Goal: Task Accomplishment & Management: Manage account settings

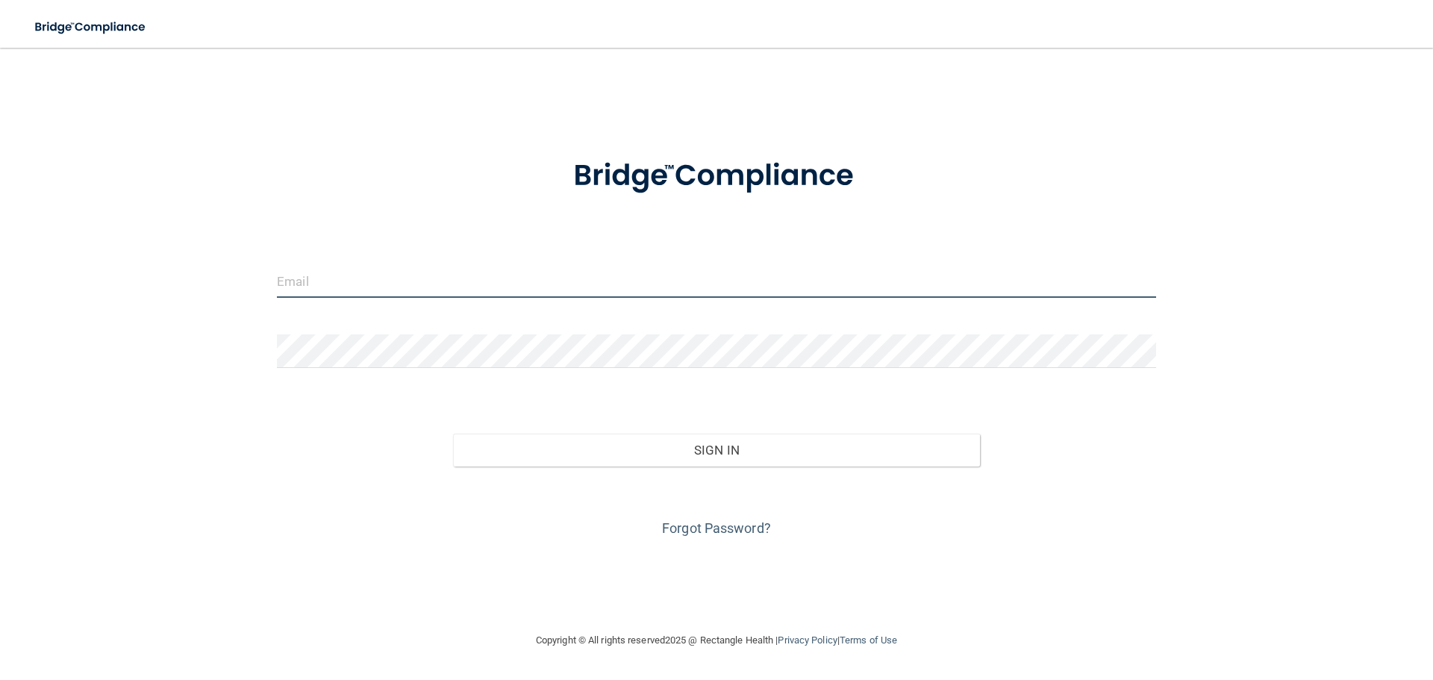
type input "[PERSON_NAME][EMAIL_ADDRESS][DOMAIN_NAME]"
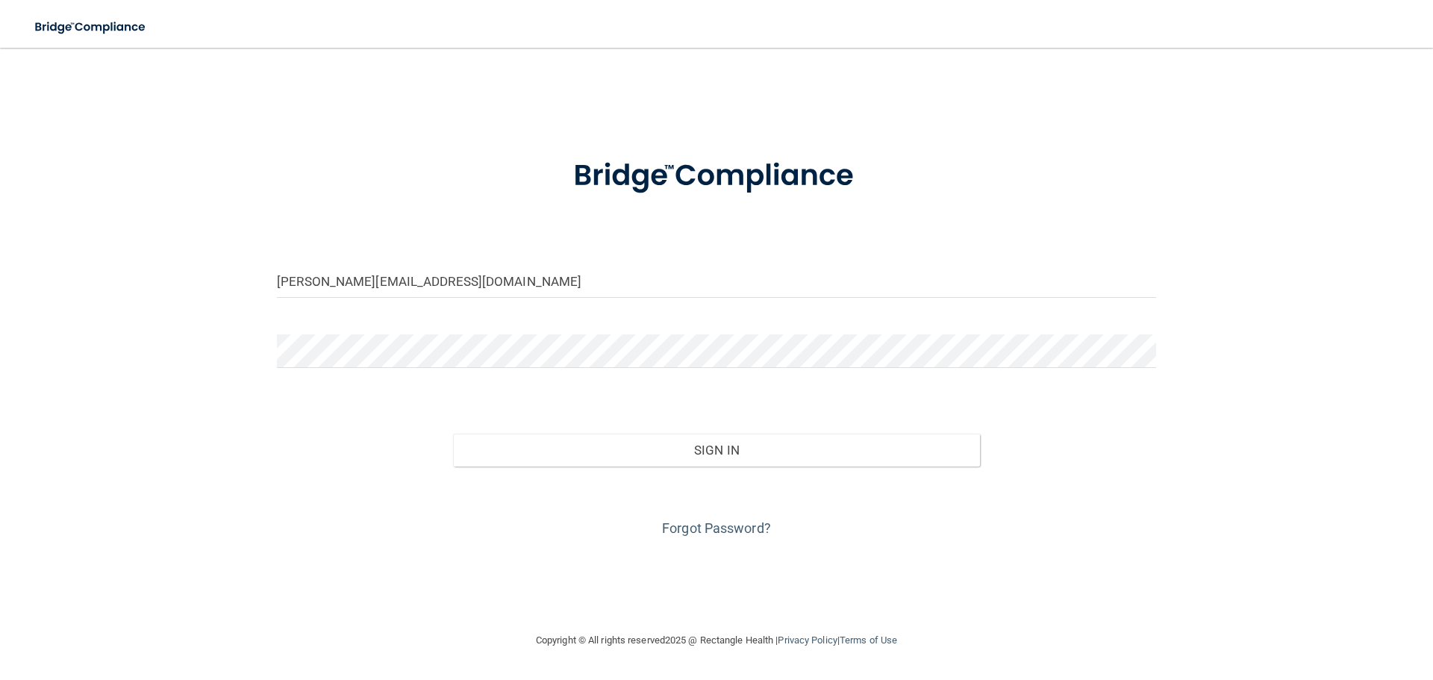
click at [252, 428] on div "[PERSON_NAME][EMAIL_ADDRESS][DOMAIN_NAME] Invalid email/password. You don't hav…" at bounding box center [716, 340] width 1373 height 554
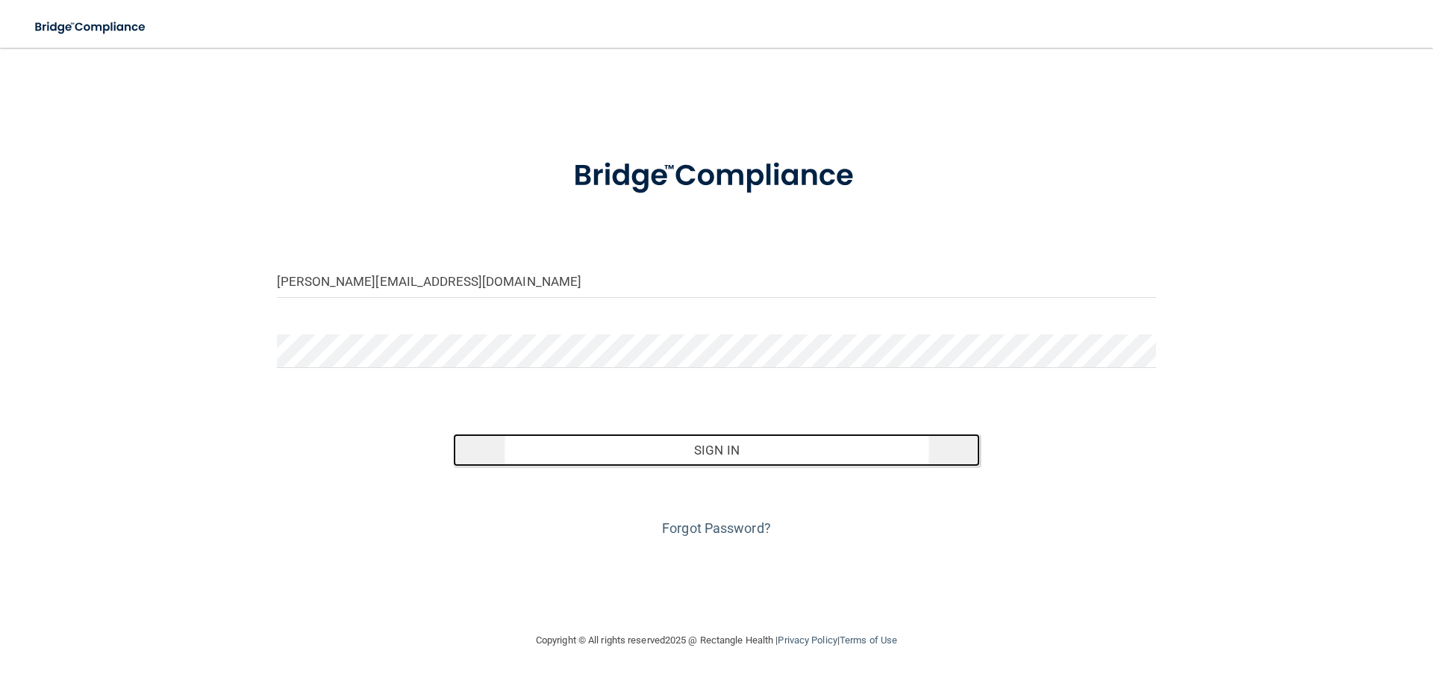
click at [711, 449] on button "Sign In" at bounding box center [717, 450] width 528 height 33
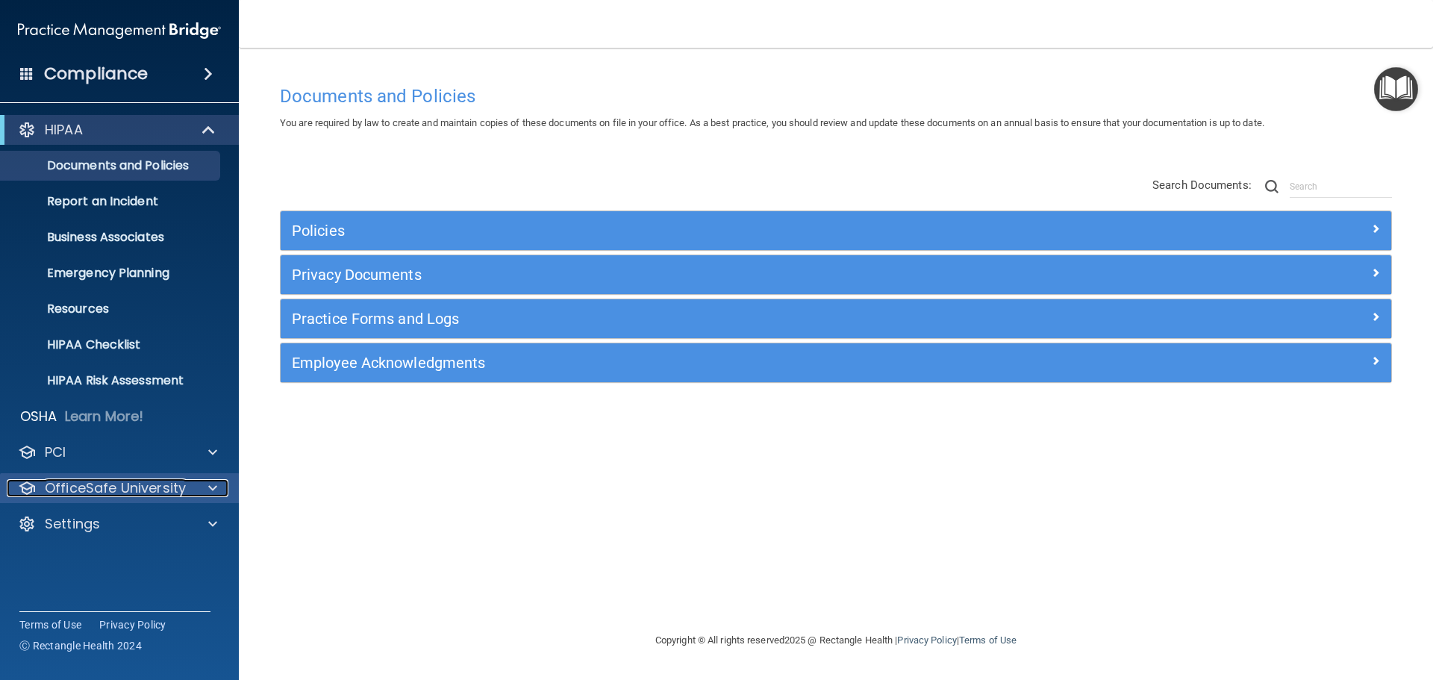
click at [102, 484] on p "OfficeSafe University" at bounding box center [115, 488] width 141 height 18
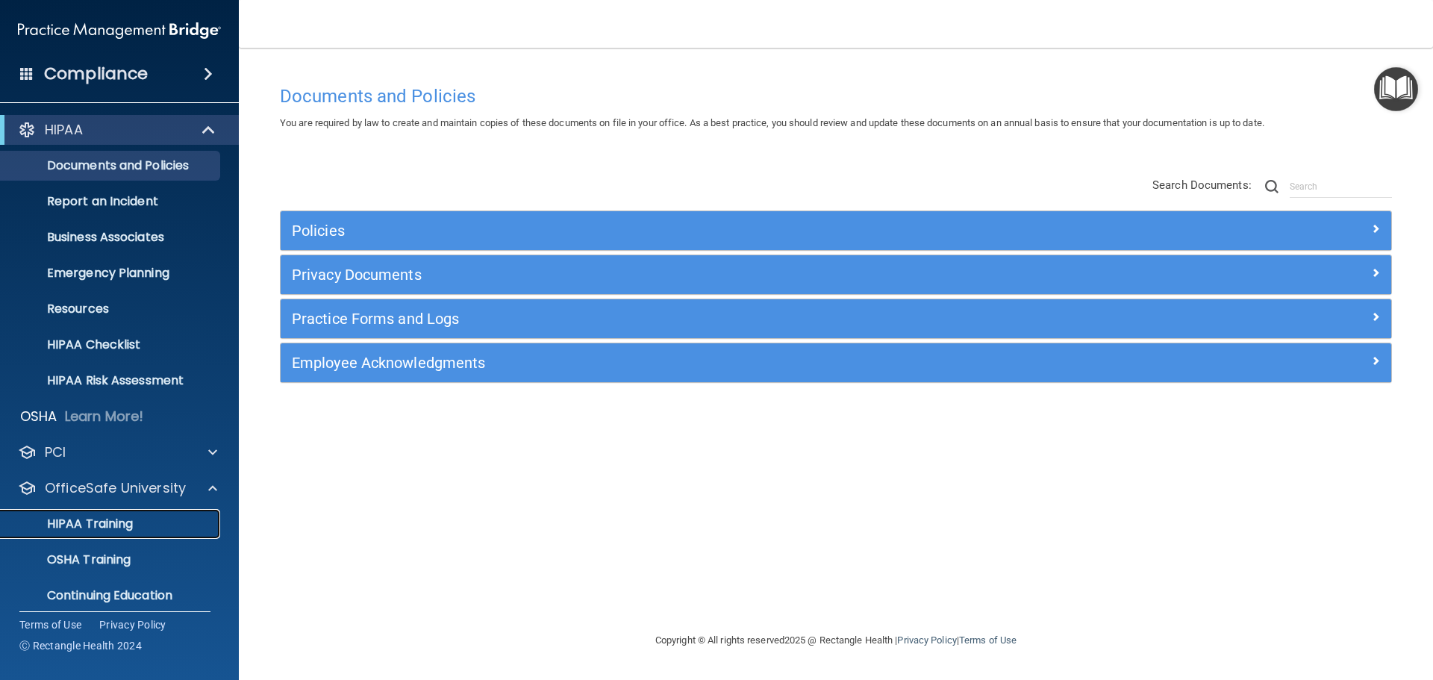
click at [119, 520] on p "HIPAA Training" at bounding box center [71, 523] width 123 height 15
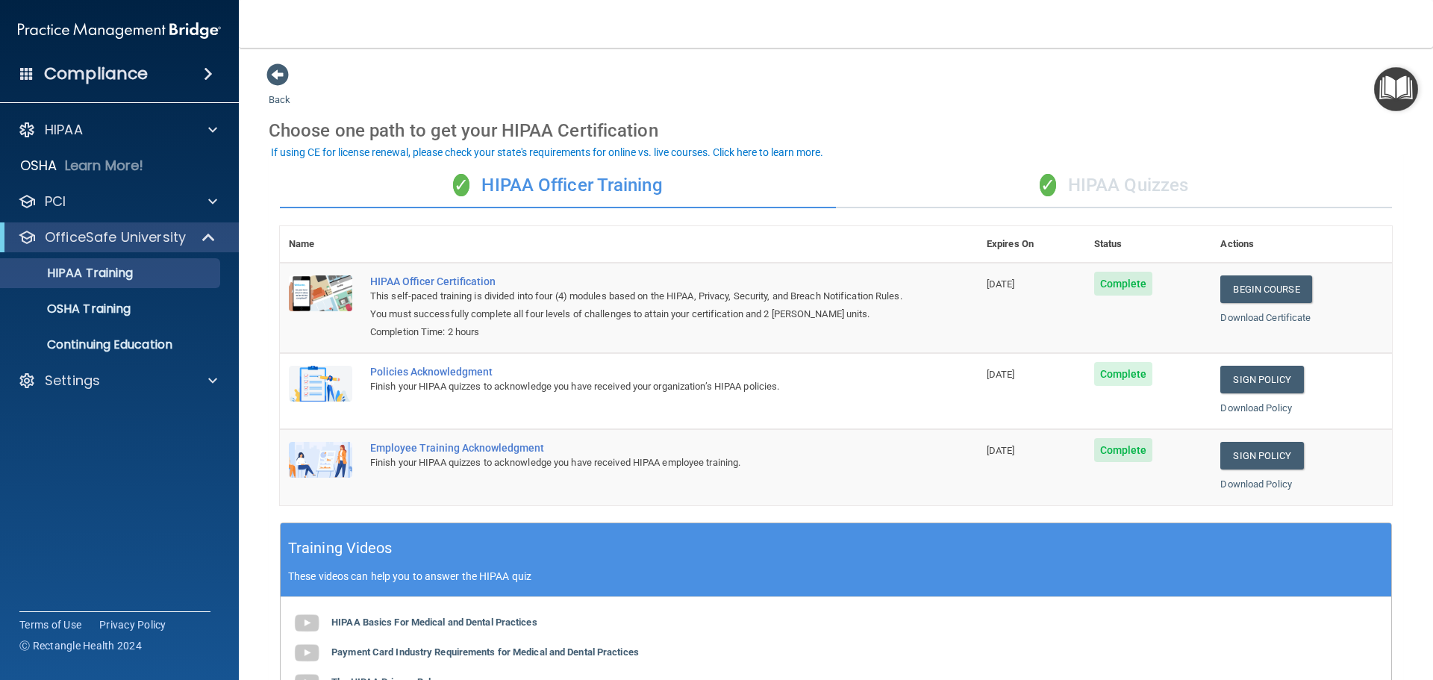
click at [1108, 190] on div "✓ HIPAA Quizzes" at bounding box center [1114, 185] width 556 height 45
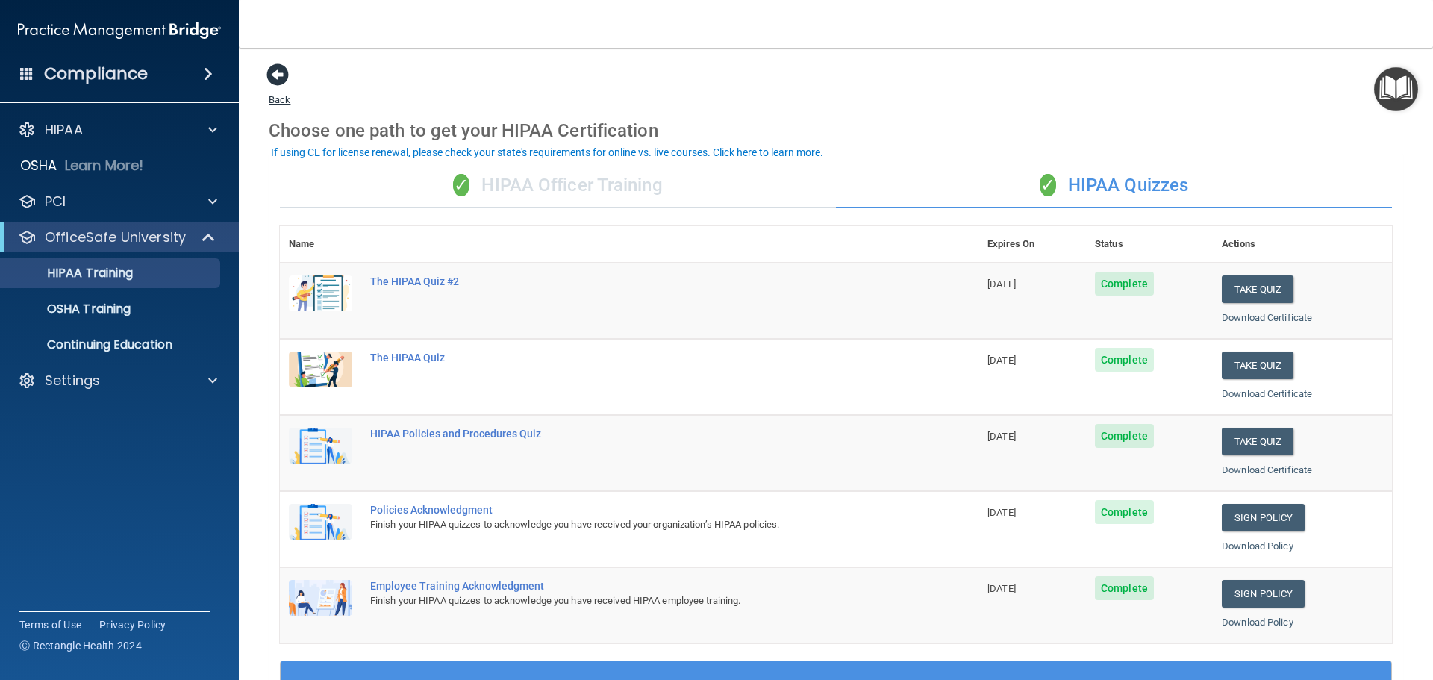
click at [276, 77] on span at bounding box center [277, 74] width 22 height 22
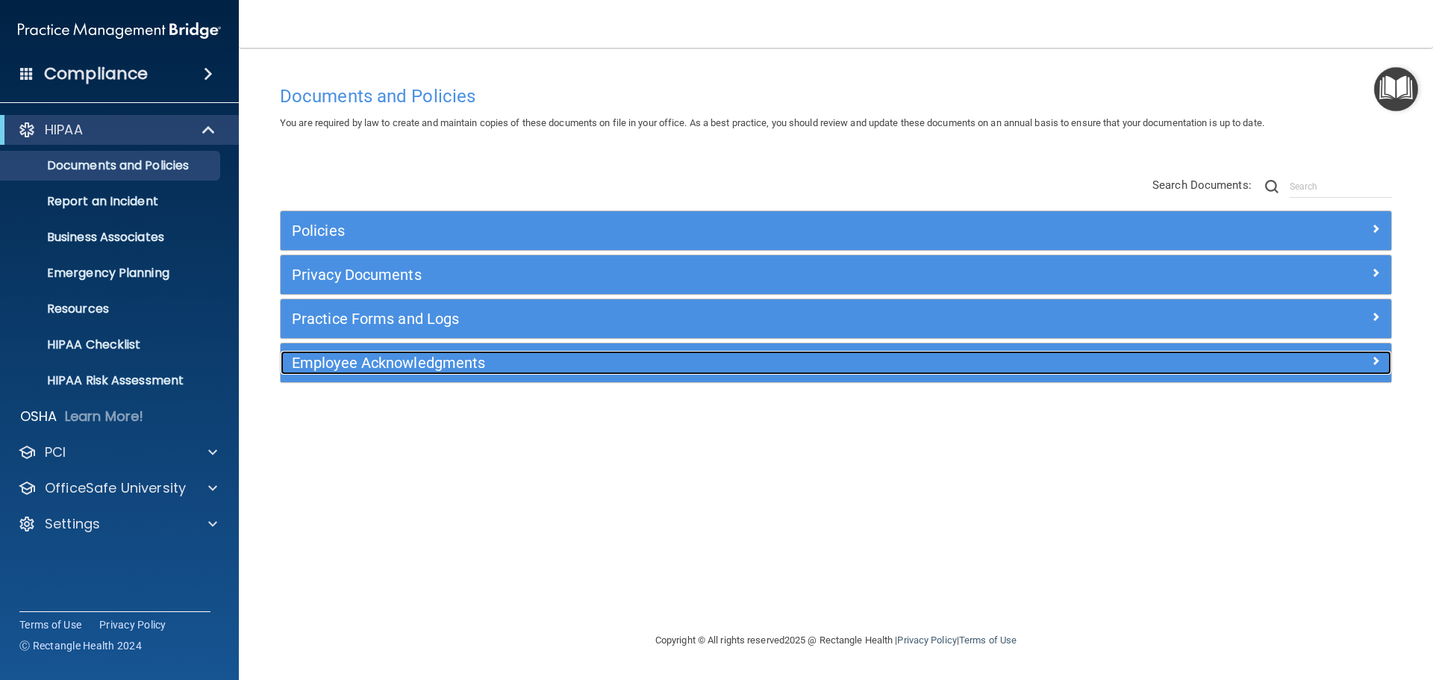
click at [341, 361] on h5 "Employee Acknowledgments" at bounding box center [697, 363] width 811 height 16
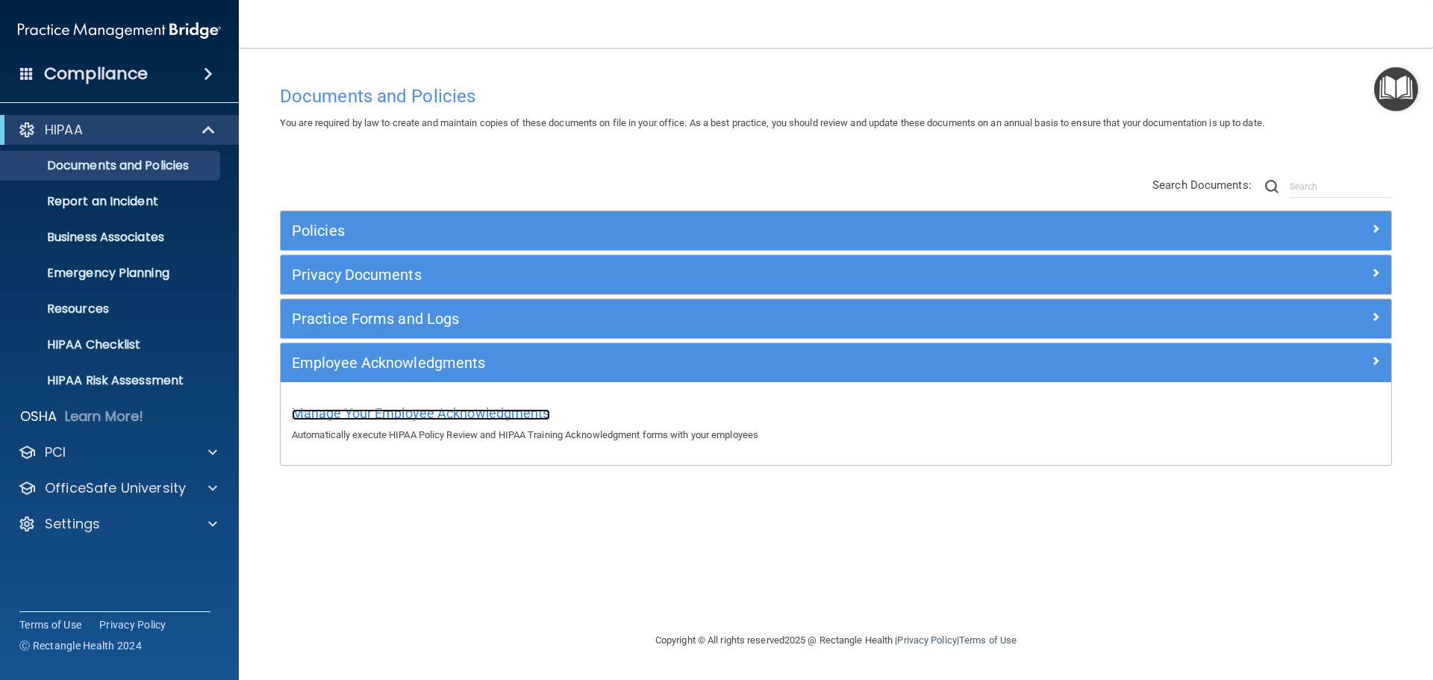
click at [458, 408] on span "Manage Your Employee Acknowledgments" at bounding box center [421, 413] width 258 height 16
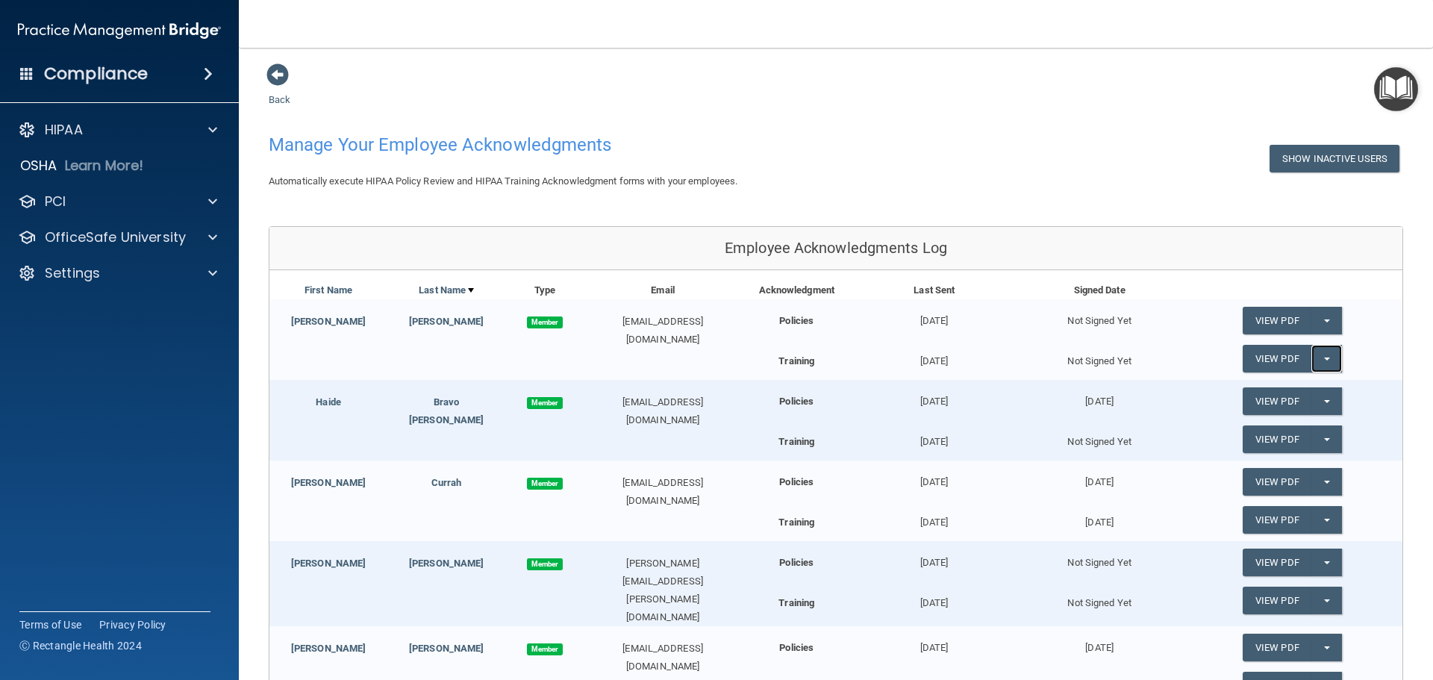
click at [1314, 356] on button "Split button!" at bounding box center [1326, 359] width 31 height 28
click at [1214, 353] on div "View PDF Split button! Send Acknowledgment PDF" at bounding box center [1292, 362] width 220 height 35
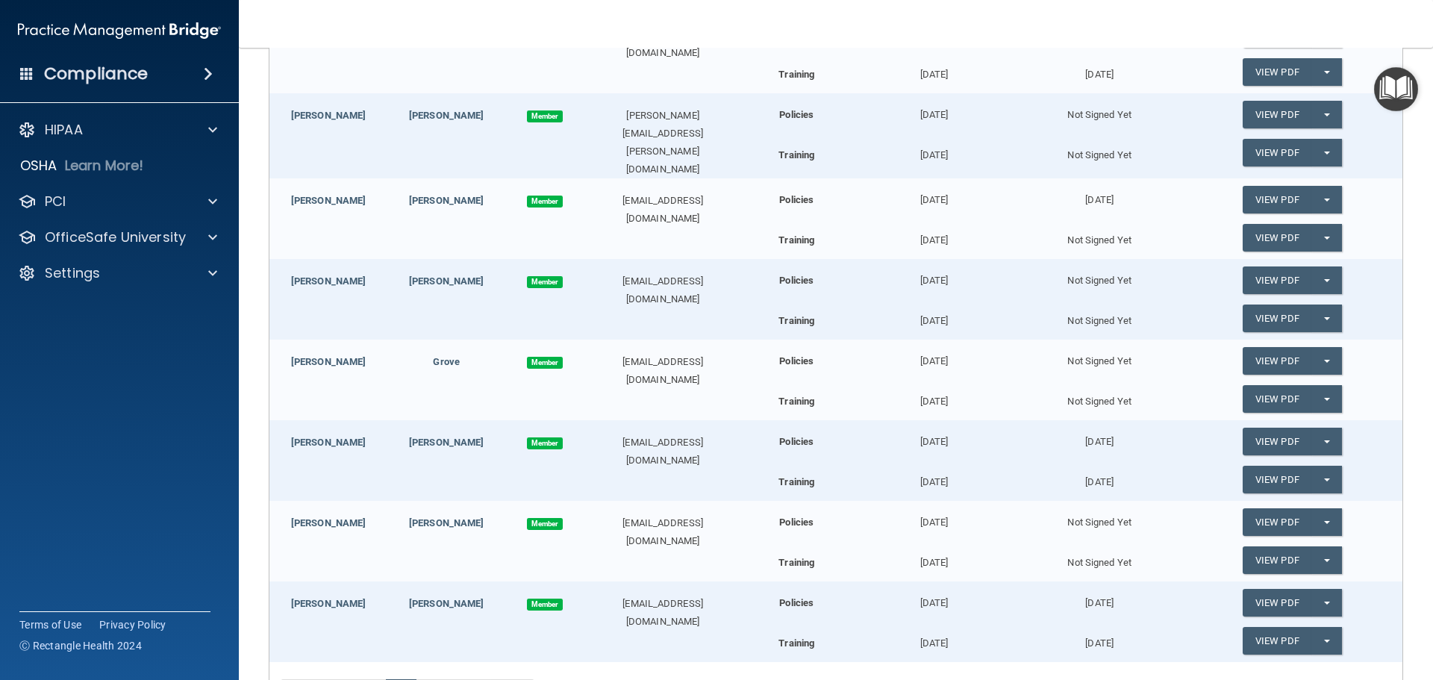
scroll to position [522, 0]
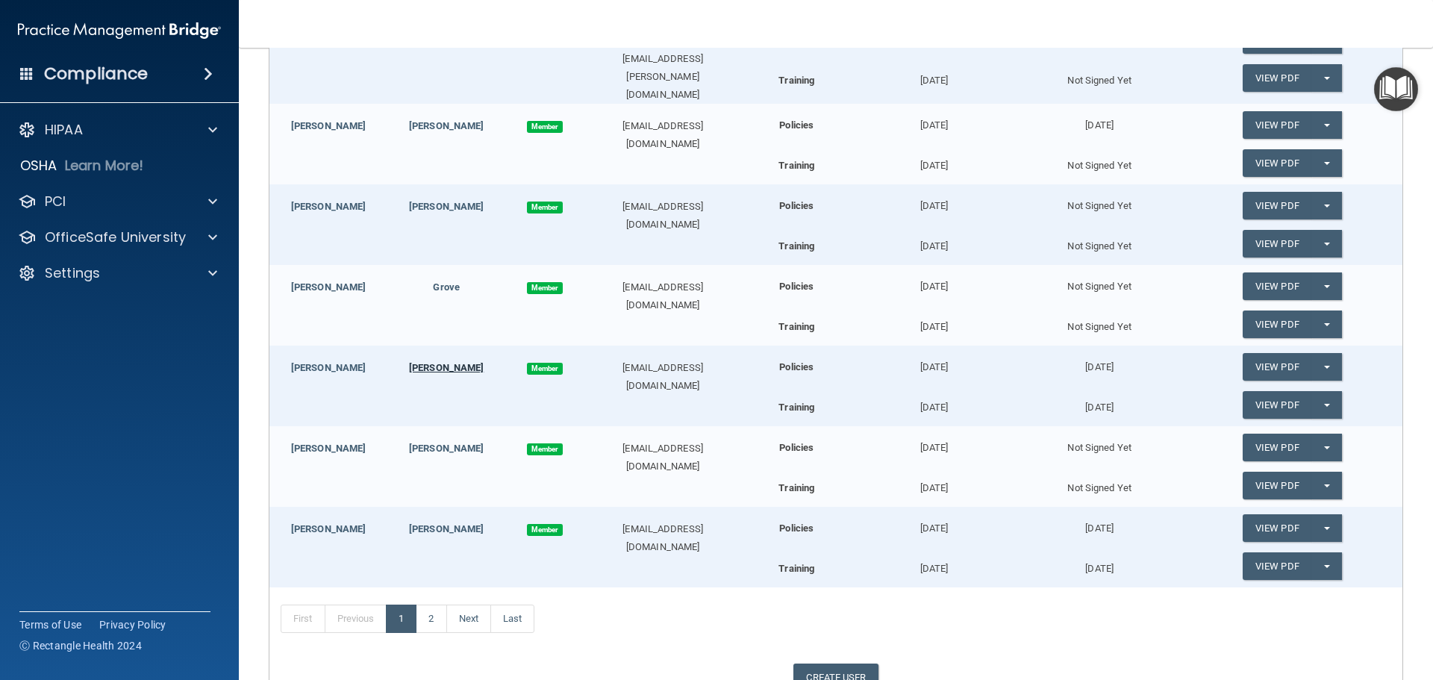
click at [438, 363] on link "Jasmine" at bounding box center [446, 367] width 75 height 11
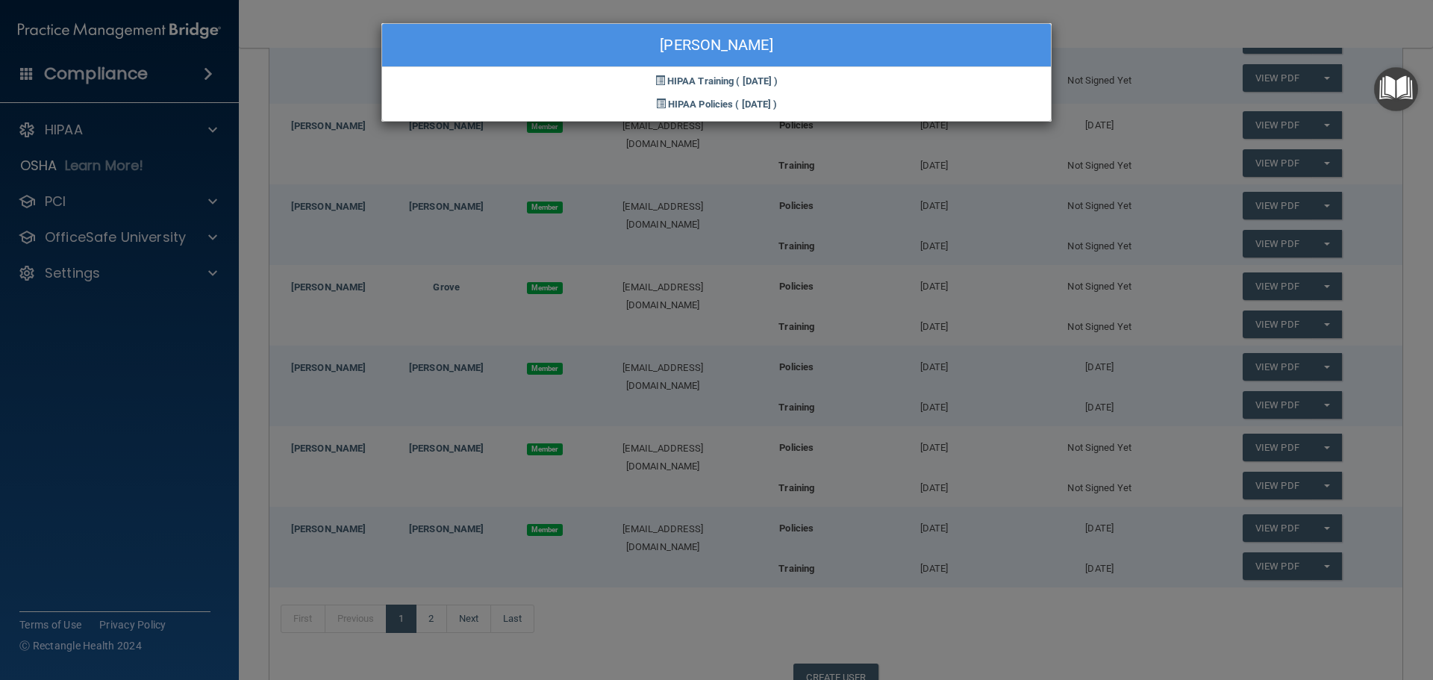
click at [690, 487] on div "Decamp Jasmine HIPAA Training ( 10/09/2025 ) HIPAA Policies ( 10/09/2025 )" at bounding box center [716, 340] width 1433 height 680
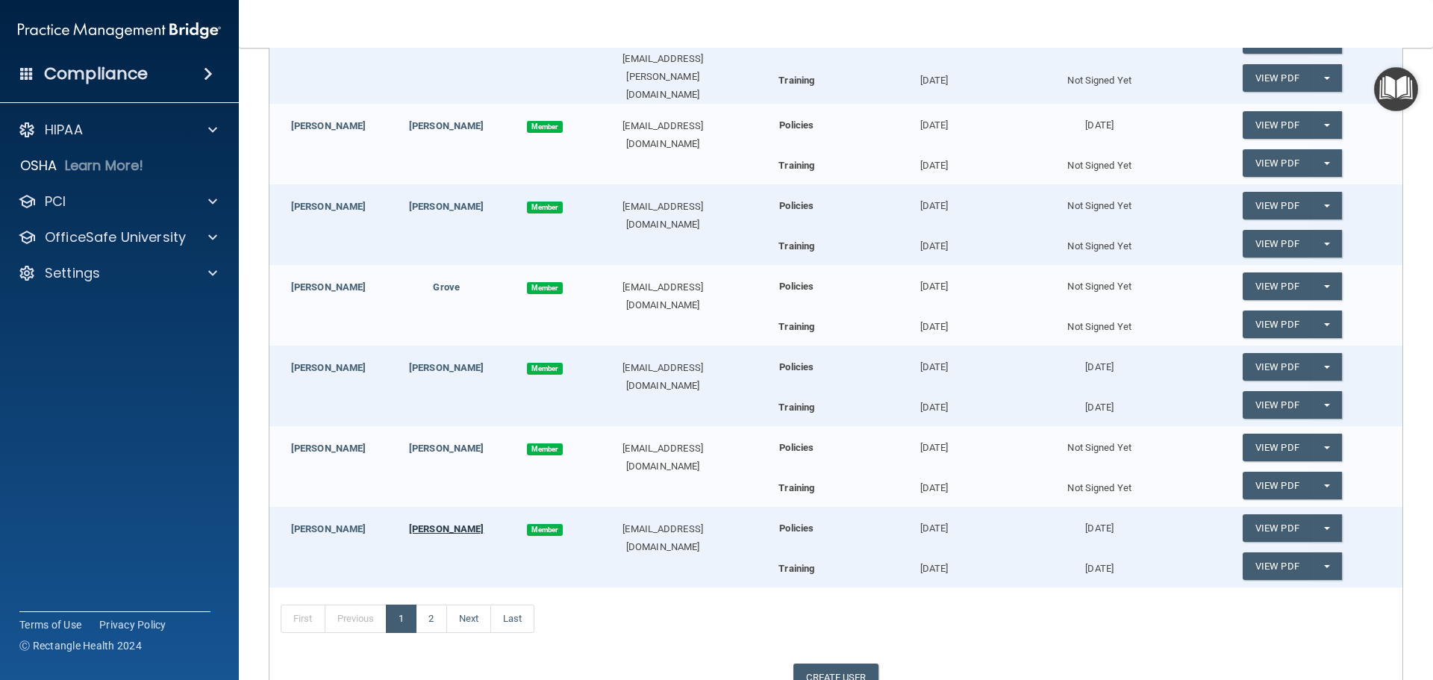
click at [443, 525] on link "Kelly" at bounding box center [446, 528] width 75 height 11
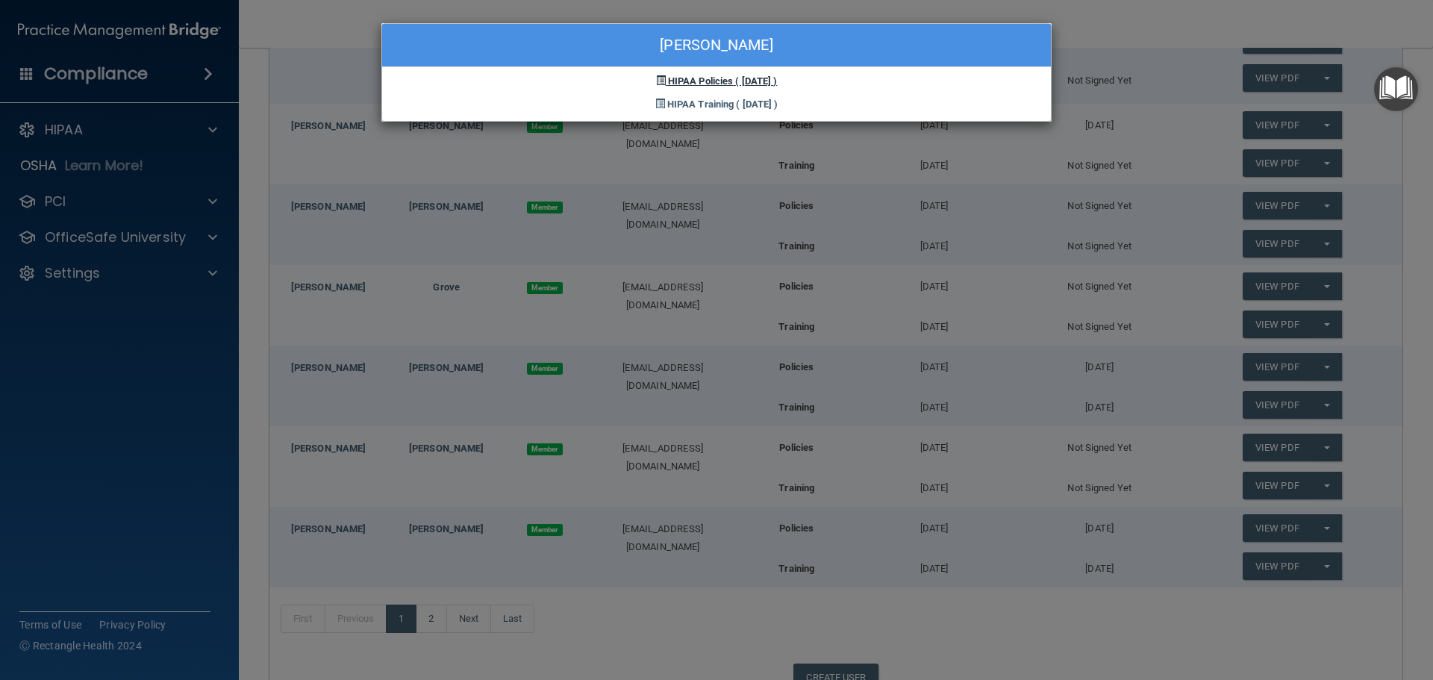
click at [696, 81] on span "HIPAA Policies" at bounding box center [700, 80] width 65 height 11
click at [656, 82] on span at bounding box center [661, 80] width 10 height 10
click at [692, 78] on span "HIPAA Policies" at bounding box center [700, 80] width 65 height 11
click at [696, 102] on span "HIPAA Training" at bounding box center [700, 104] width 66 height 11
click at [750, 307] on div "Sam Kelly HIPAA Policies ( 10/14/2025 ) HIPAA Training ( 10/14/2025 )" at bounding box center [716, 340] width 1433 height 680
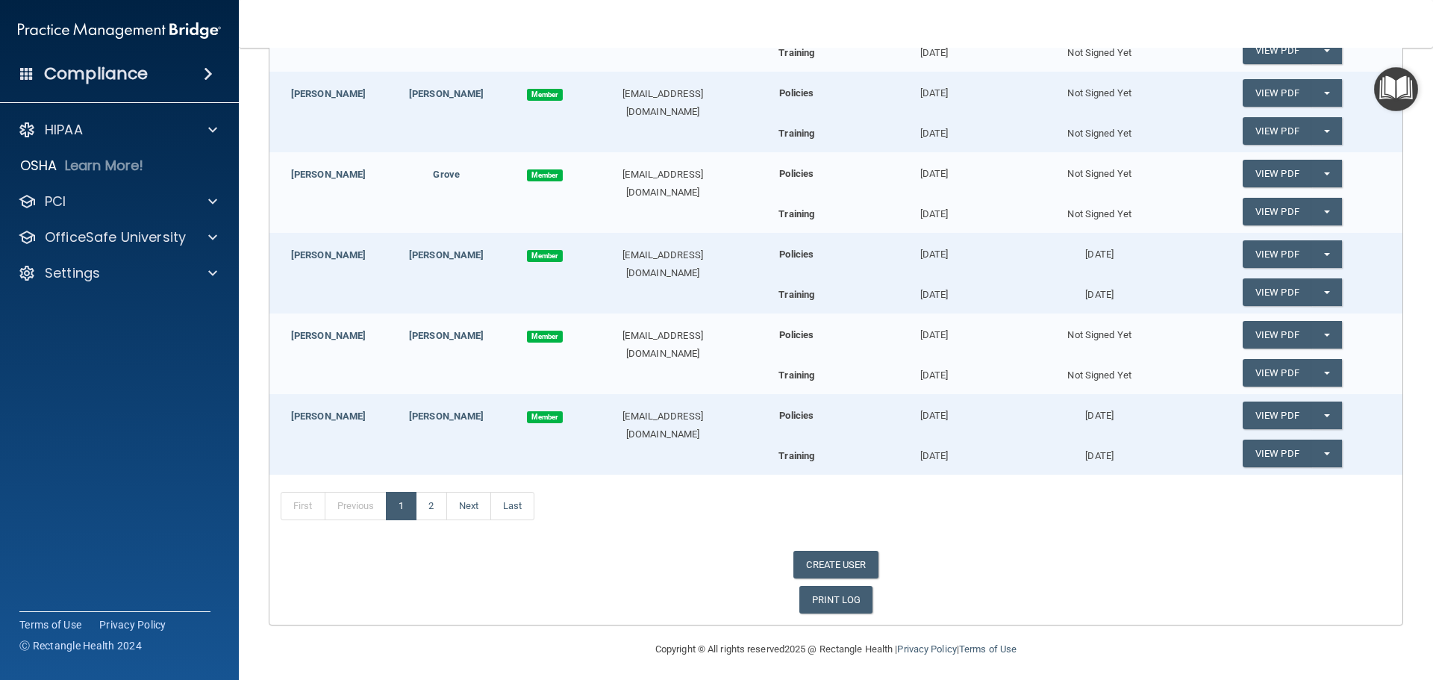
scroll to position [636, 0]
click at [541, 331] on span "Member" at bounding box center [545, 336] width 36 height 12
click at [324, 329] on link "Tiffany" at bounding box center [328, 334] width 75 height 11
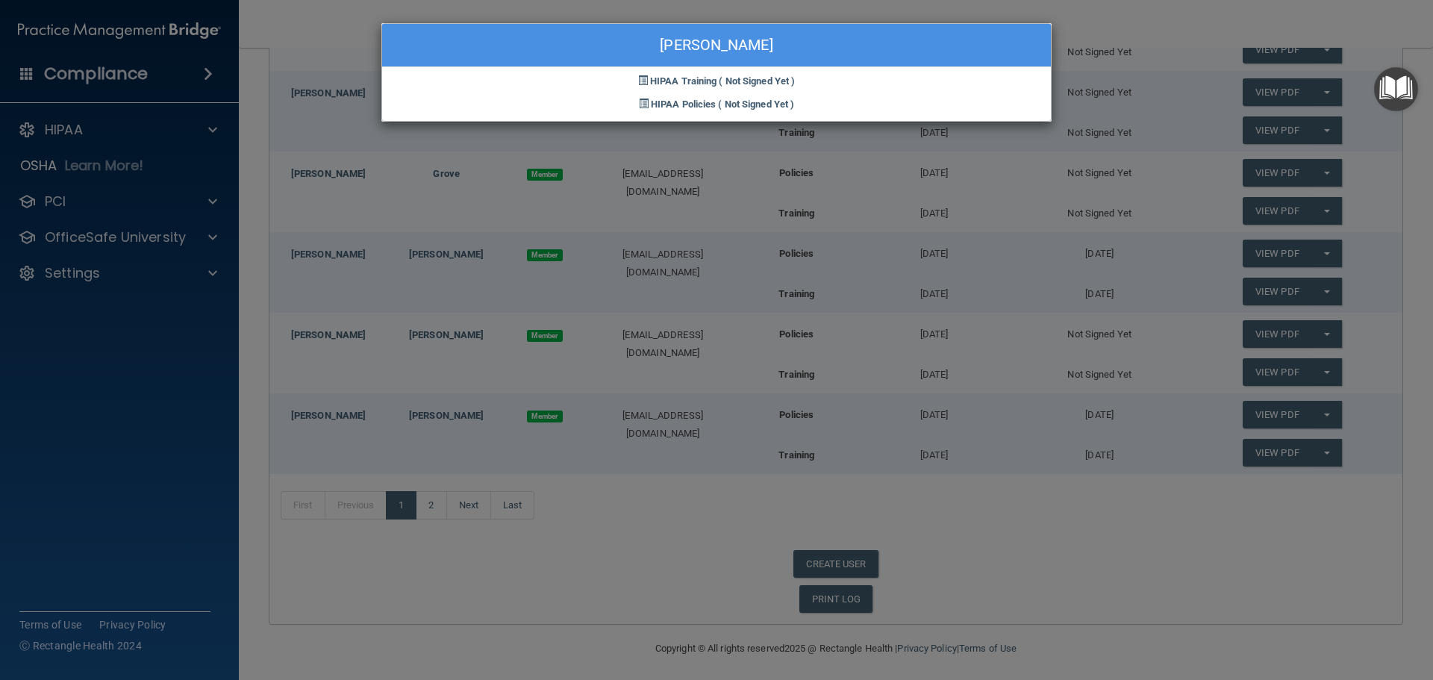
click at [726, 197] on div "Tiffany Johnson HIPAA Training ( Not Signed Yet ) HIPAA Policies ( Not Signed Y…" at bounding box center [716, 340] width 1433 height 680
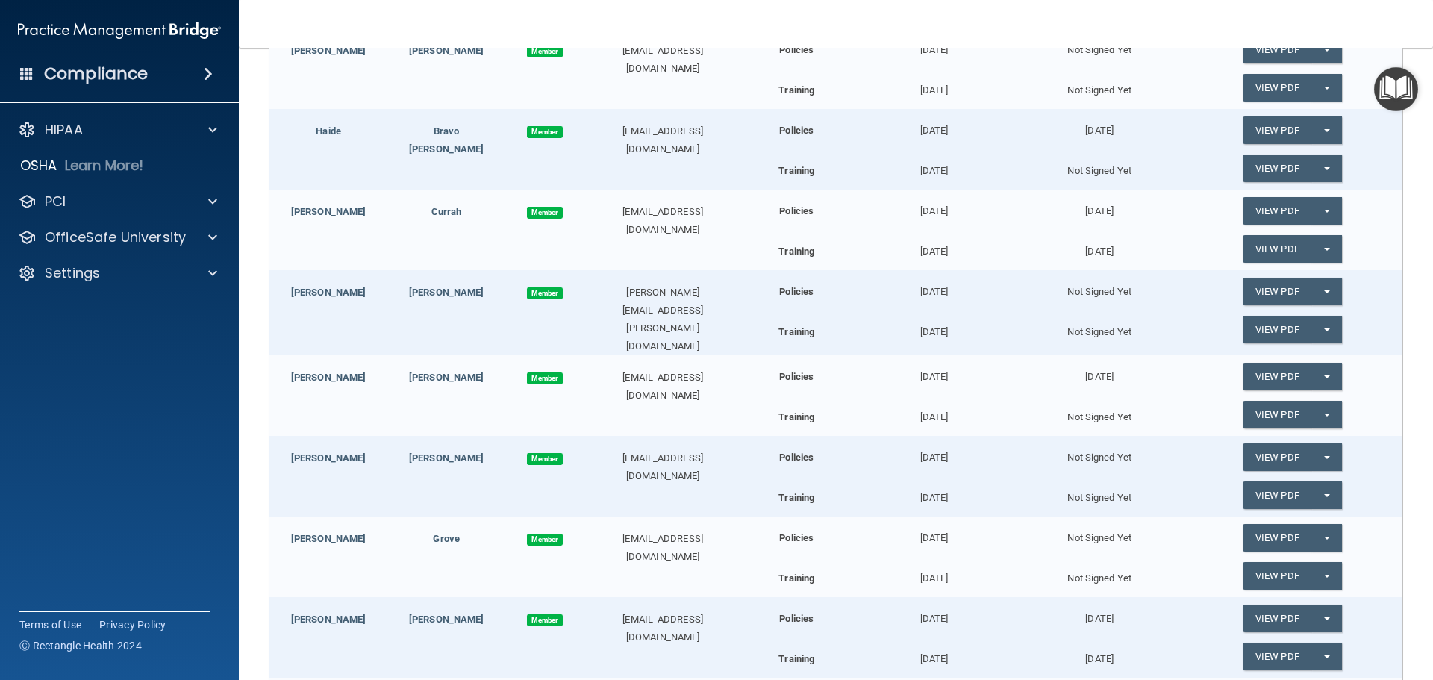
scroll to position [263, 0]
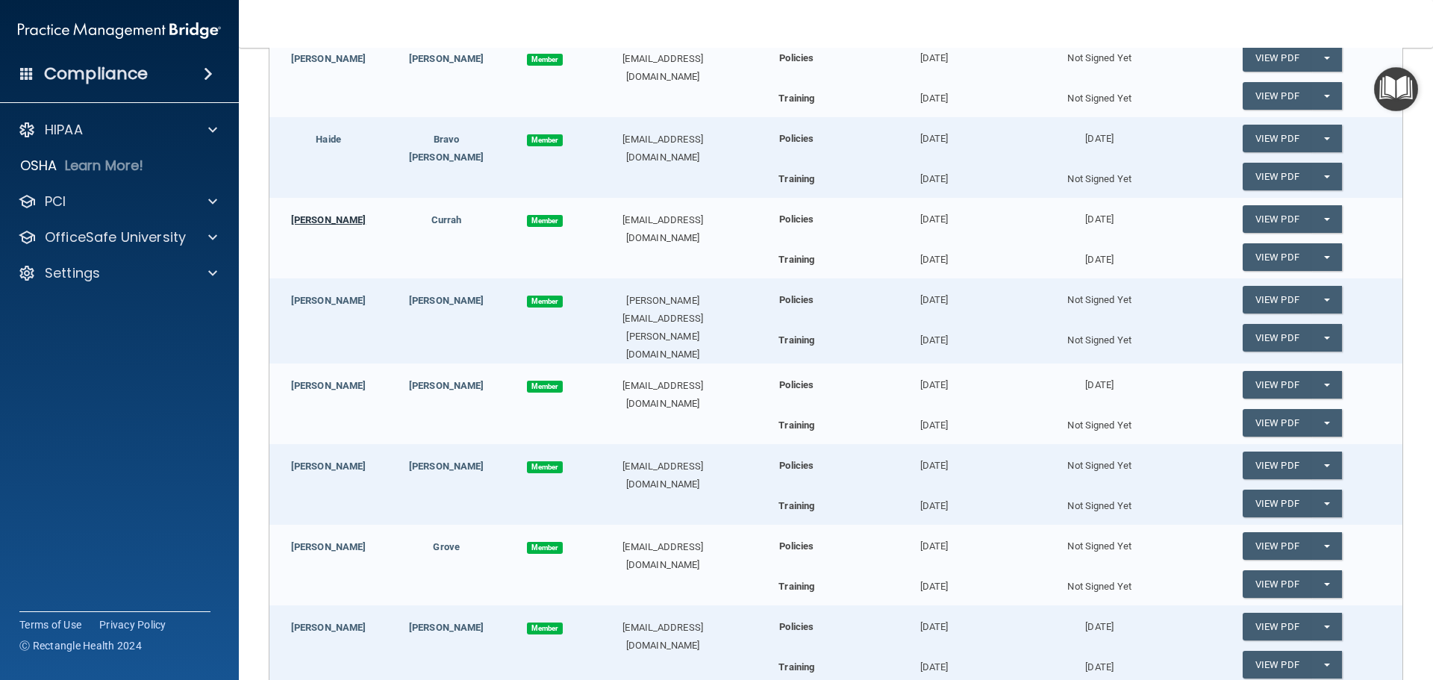
click at [328, 221] on link "Shannon" at bounding box center [328, 219] width 75 height 11
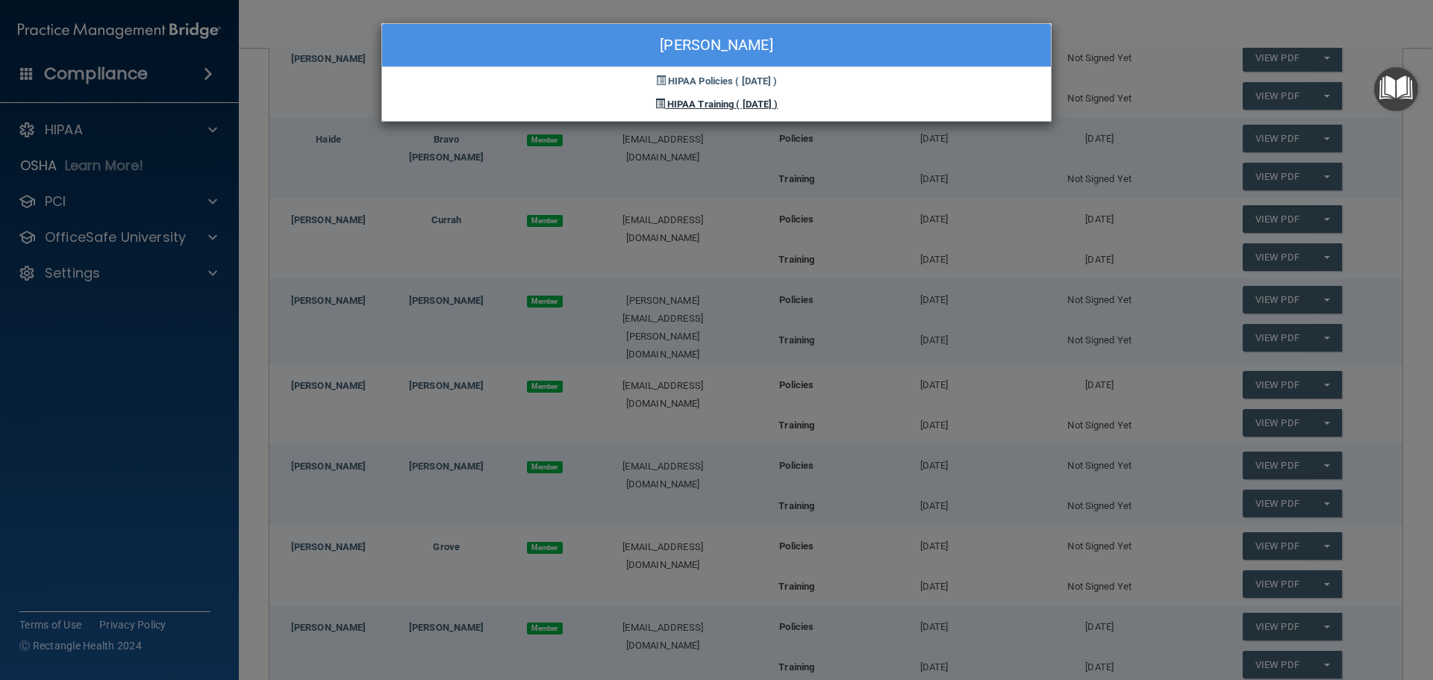
click at [696, 101] on span "HIPAA Training" at bounding box center [700, 104] width 66 height 11
click at [649, 93] on div "HIPAA Training ( 10/14/2025 )" at bounding box center [716, 101] width 669 height 23
click at [1155, 25] on div "Shannon Currah HIPAA Policies ( 10/14/2025 ) HIPAA Training ( 10/14/2025 )" at bounding box center [716, 340] width 1433 height 680
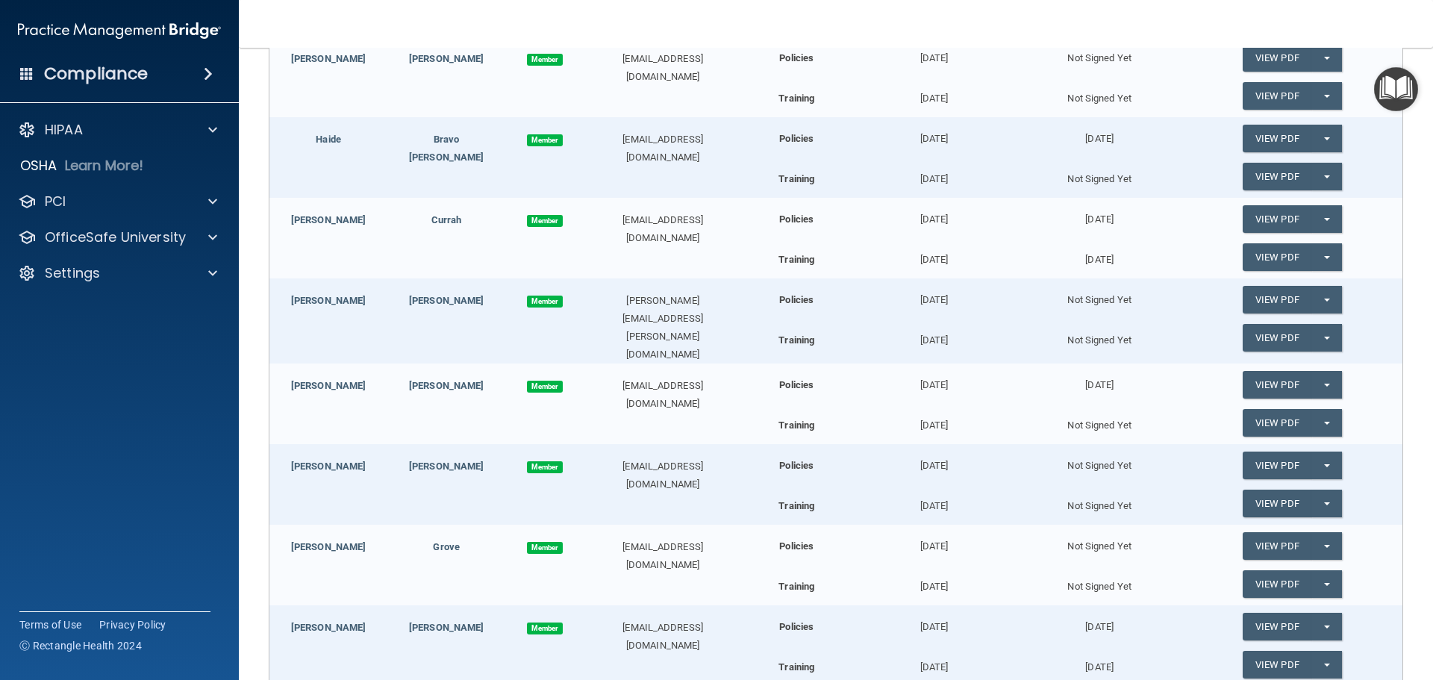
click at [1389, 90] on img "Open Resource Center" at bounding box center [1396, 89] width 44 height 44
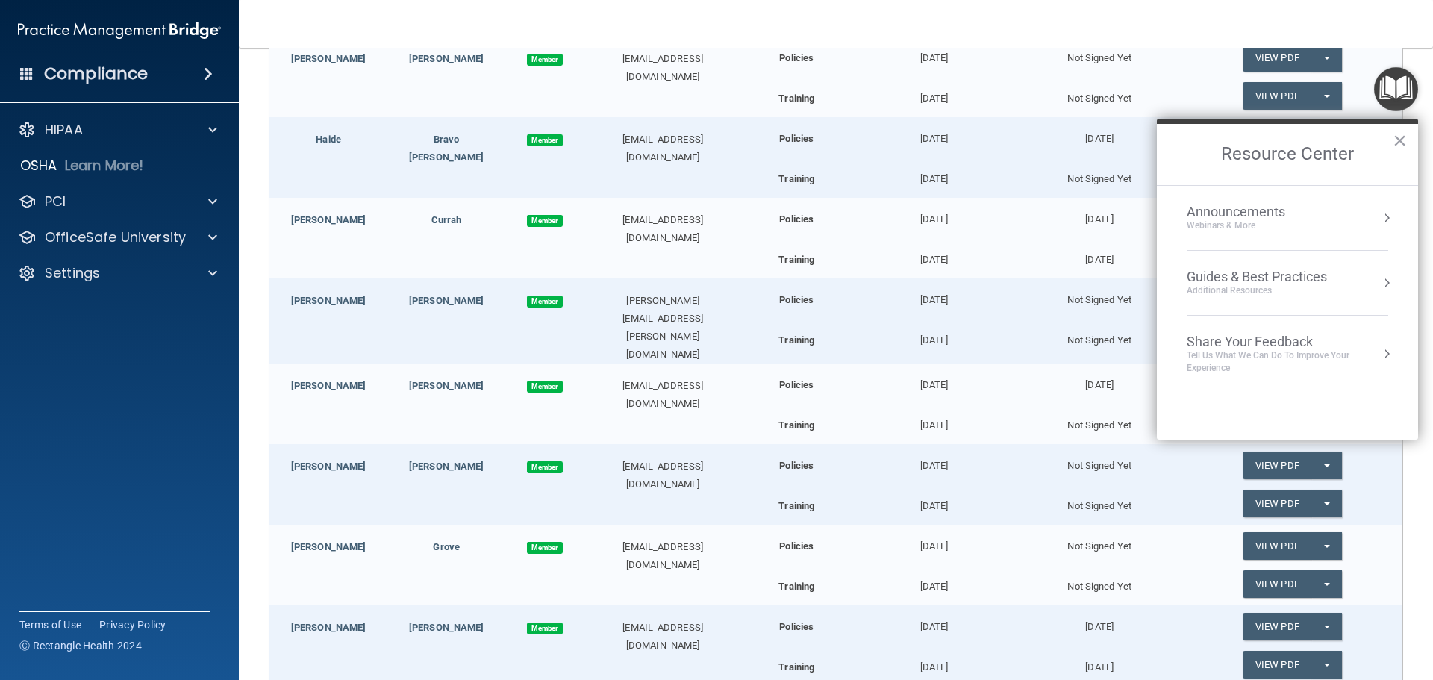
click at [896, 34] on nav "Toggle navigation Barbara Ketchum barb@salemsmiles.com Manage My Enterprise Oak…" at bounding box center [836, 24] width 1194 height 48
click at [83, 275] on p "Settings" at bounding box center [72, 273] width 55 height 18
click at [81, 345] on p "My Users" at bounding box center [112, 344] width 204 height 15
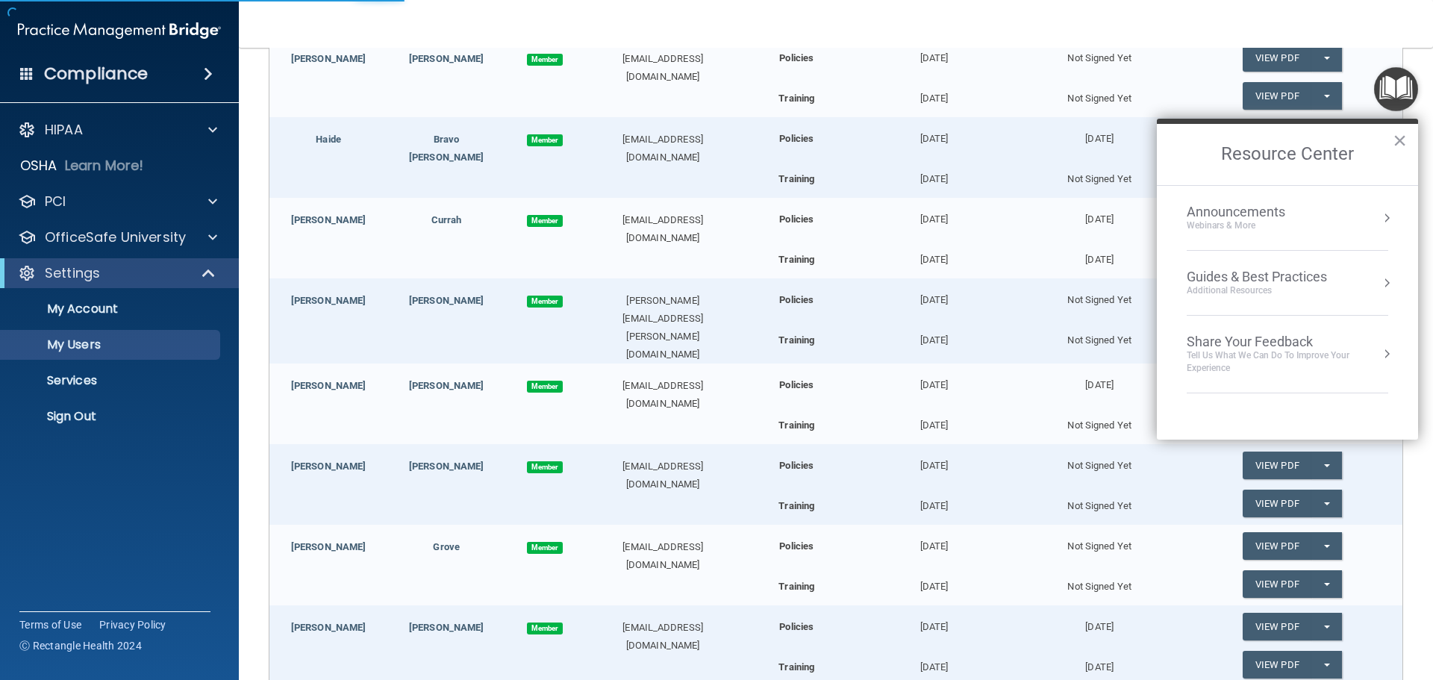
select select "20"
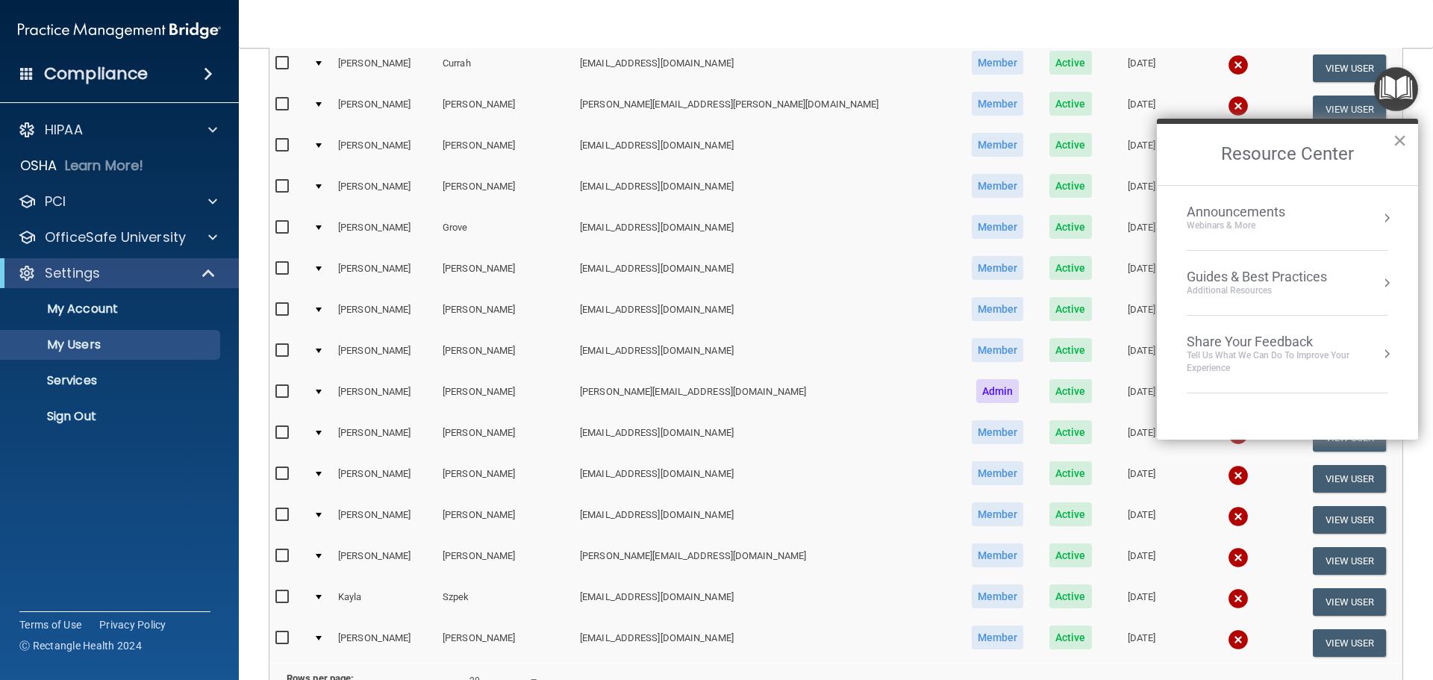
click at [1399, 139] on button "×" at bounding box center [1400, 140] width 14 height 24
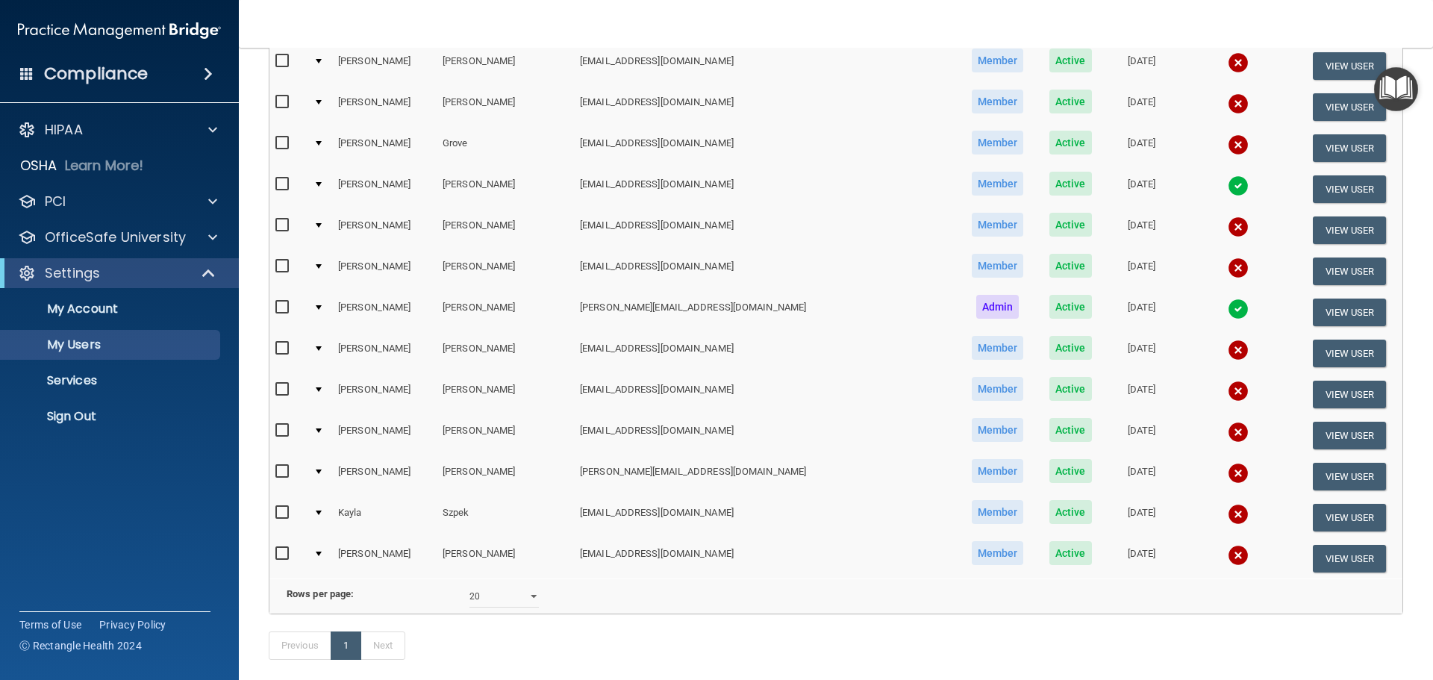
scroll to position [373, 0]
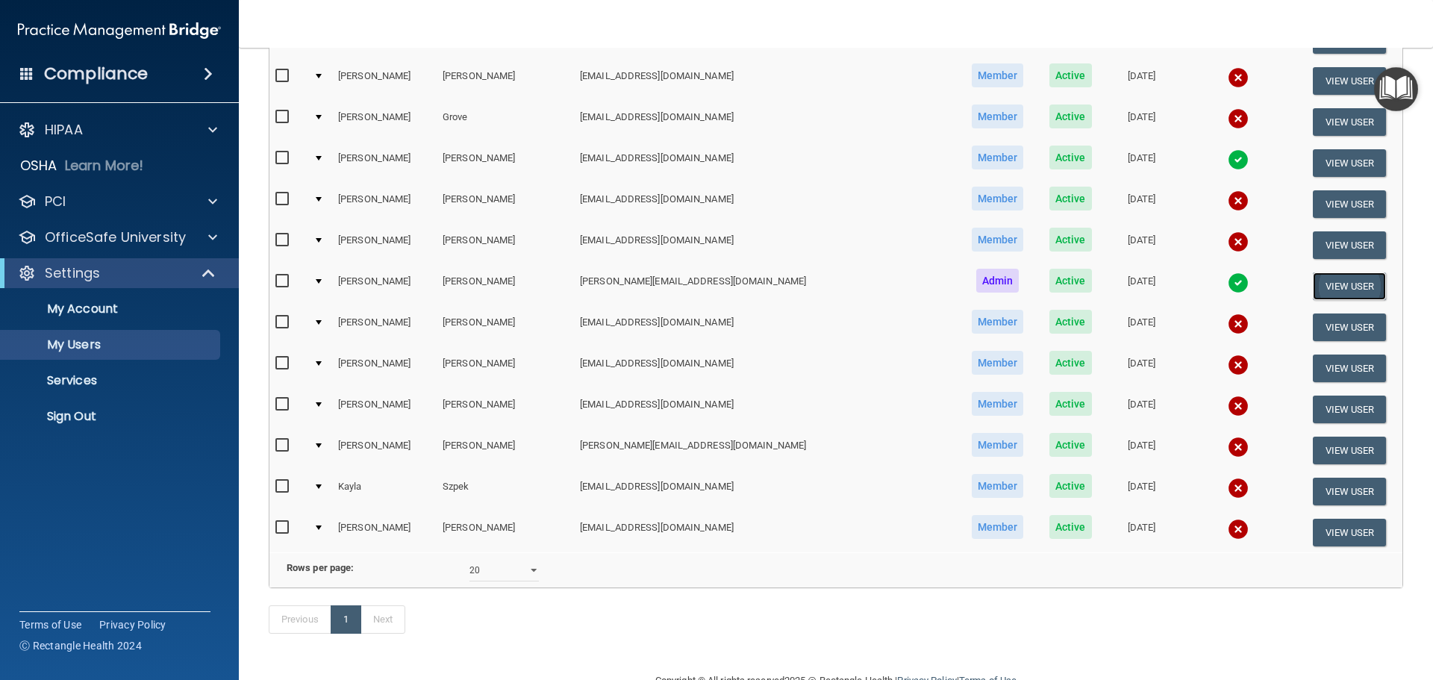
click at [1313, 281] on button "View User" at bounding box center [1350, 286] width 74 height 28
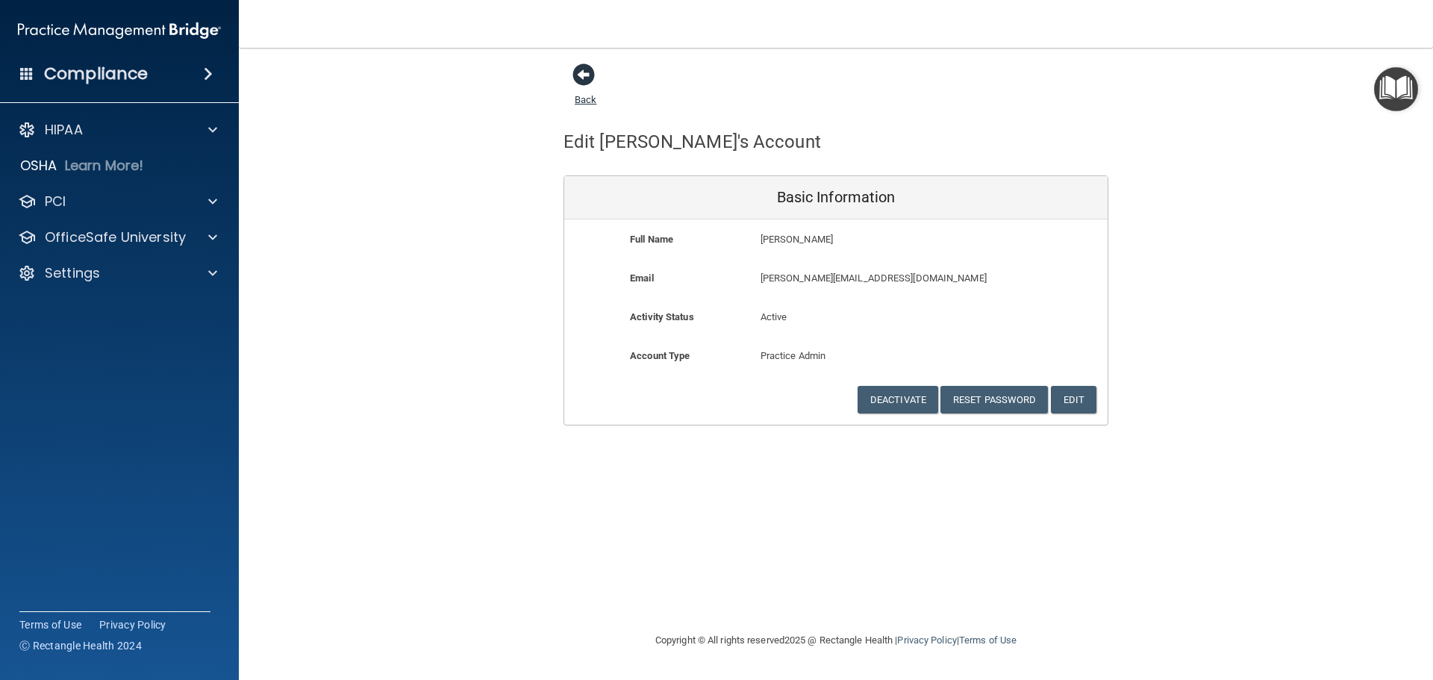
click at [585, 78] on span at bounding box center [583, 74] width 22 height 22
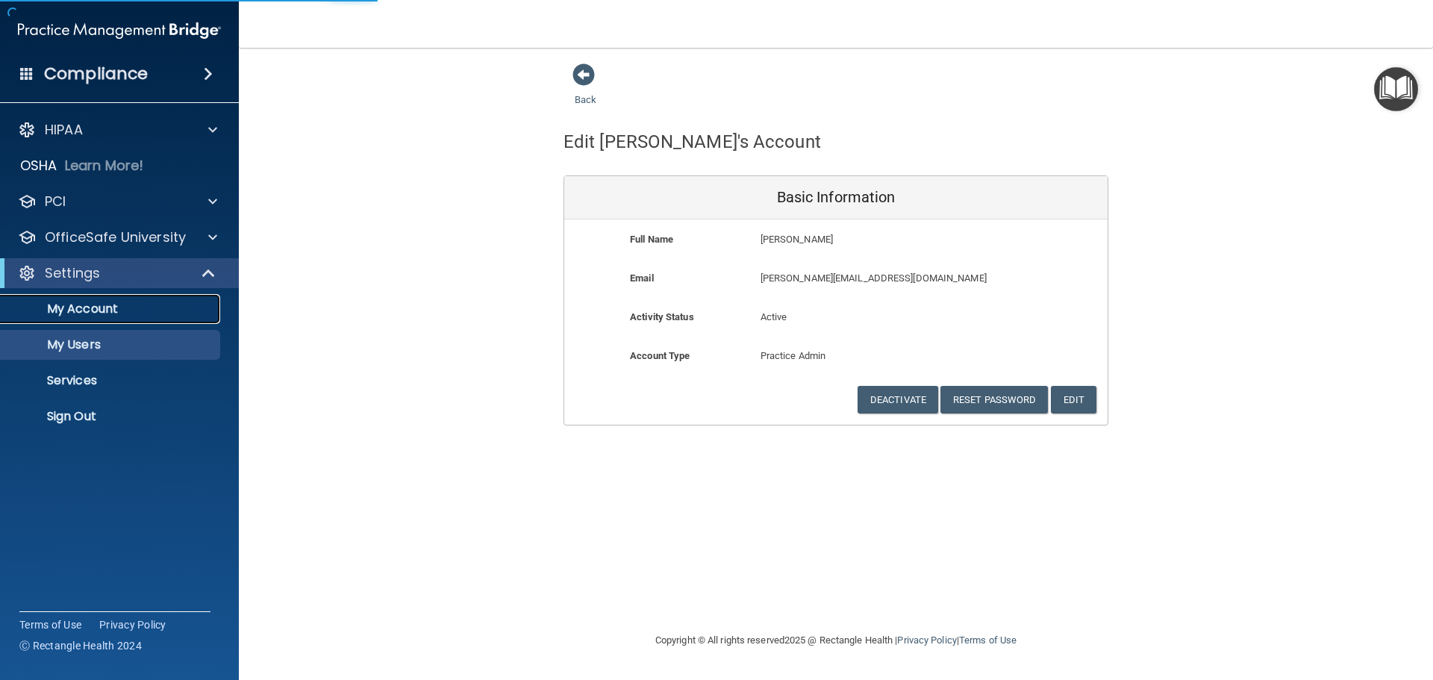
click at [88, 310] on p "My Account" at bounding box center [112, 309] width 204 height 15
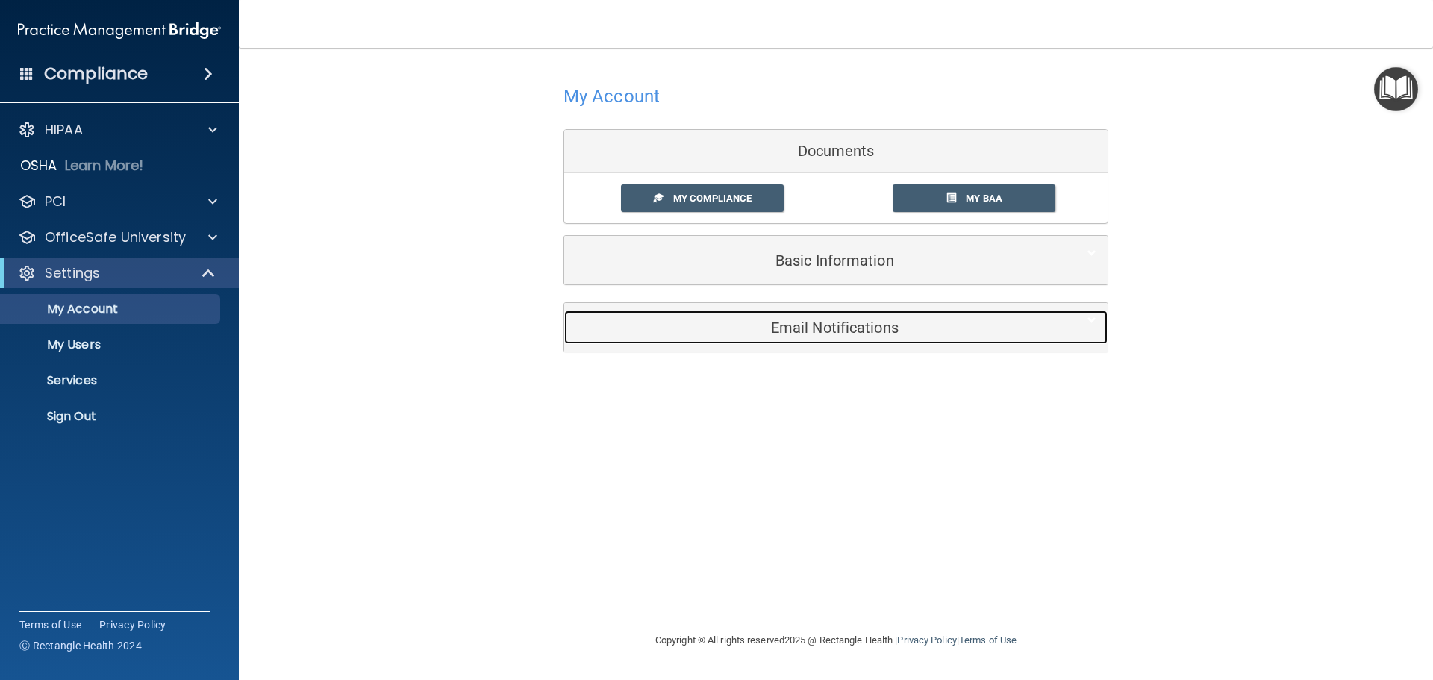
click at [836, 330] on h5 "Email Notifications" at bounding box center [812, 327] width 475 height 16
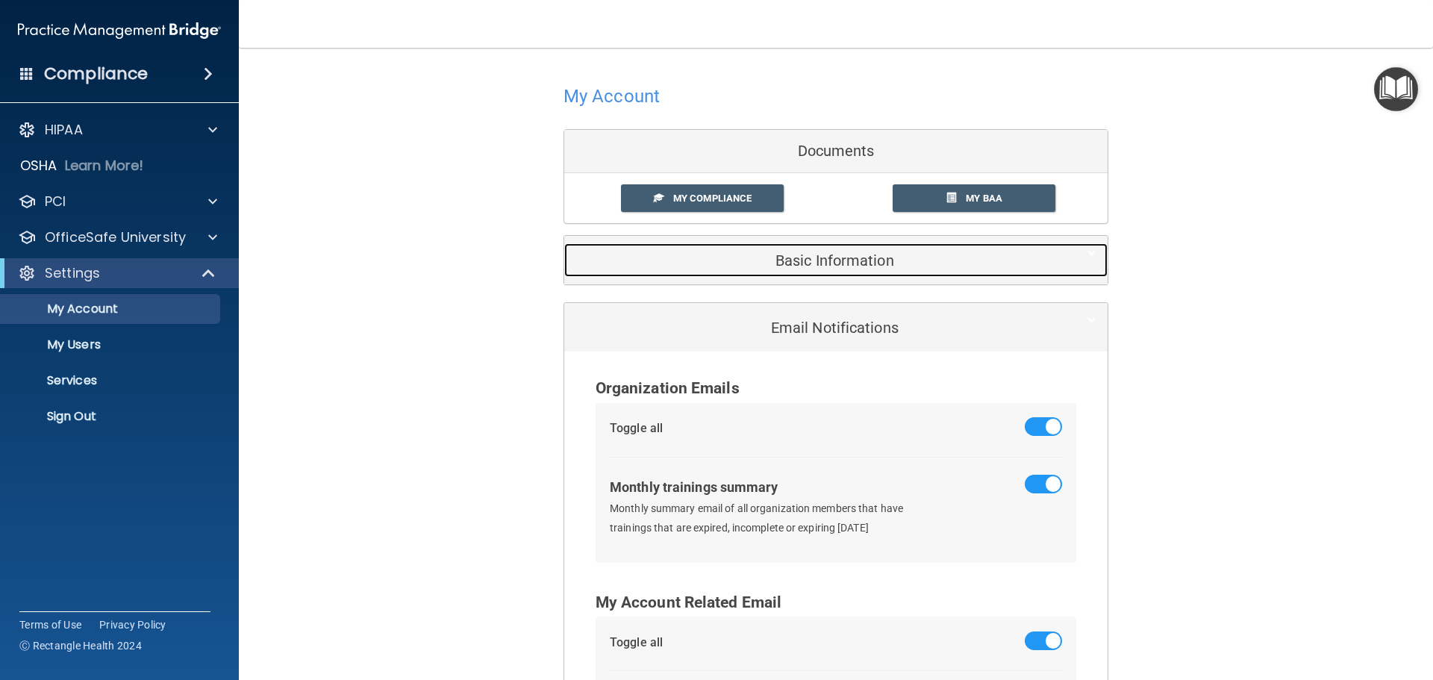
click at [809, 254] on h5 "Basic Information" at bounding box center [812, 260] width 475 height 16
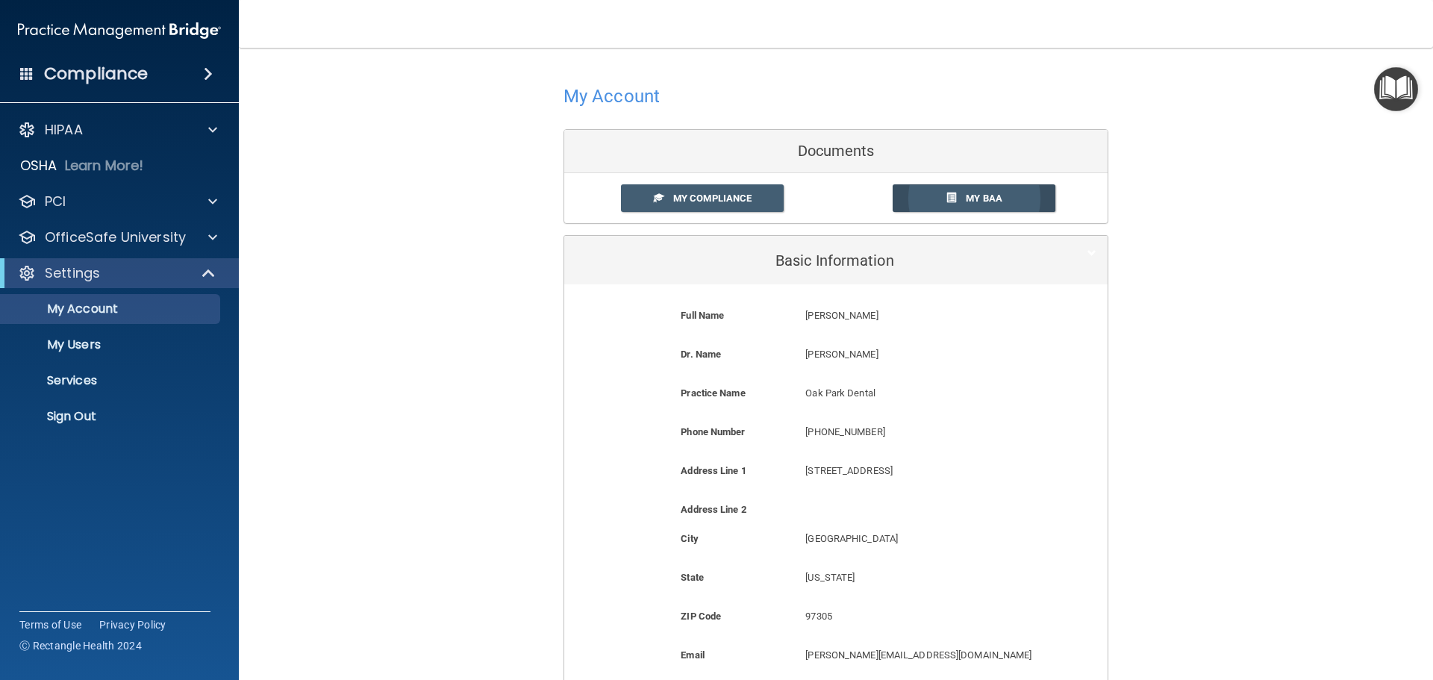
click at [946, 190] on link "My BAA" at bounding box center [974, 198] width 163 height 28
click at [687, 197] on span "My Compliance" at bounding box center [712, 198] width 78 height 11
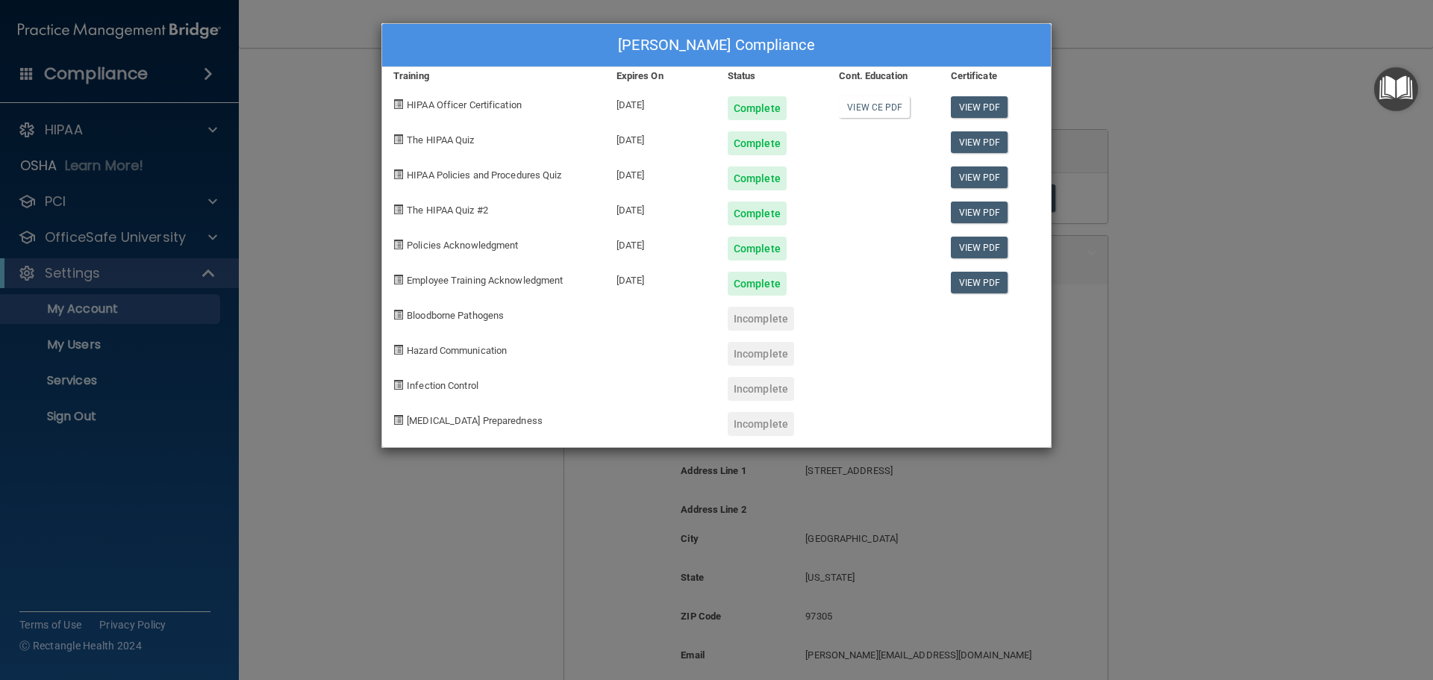
click at [1162, 91] on div "Barbara Ketchum's Compliance Training Expires On Status Cont. Education Certifi…" at bounding box center [716, 340] width 1433 height 680
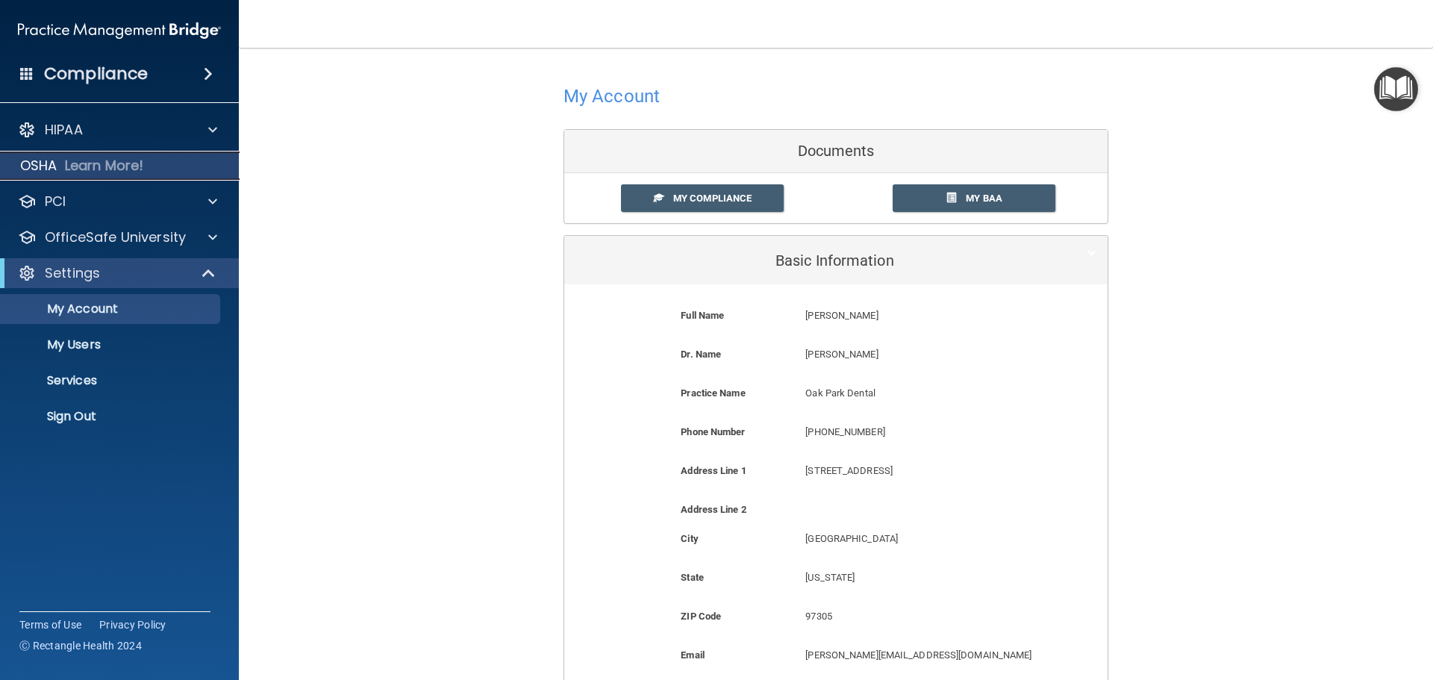
click at [37, 161] on p "OSHA" at bounding box center [38, 166] width 37 height 18
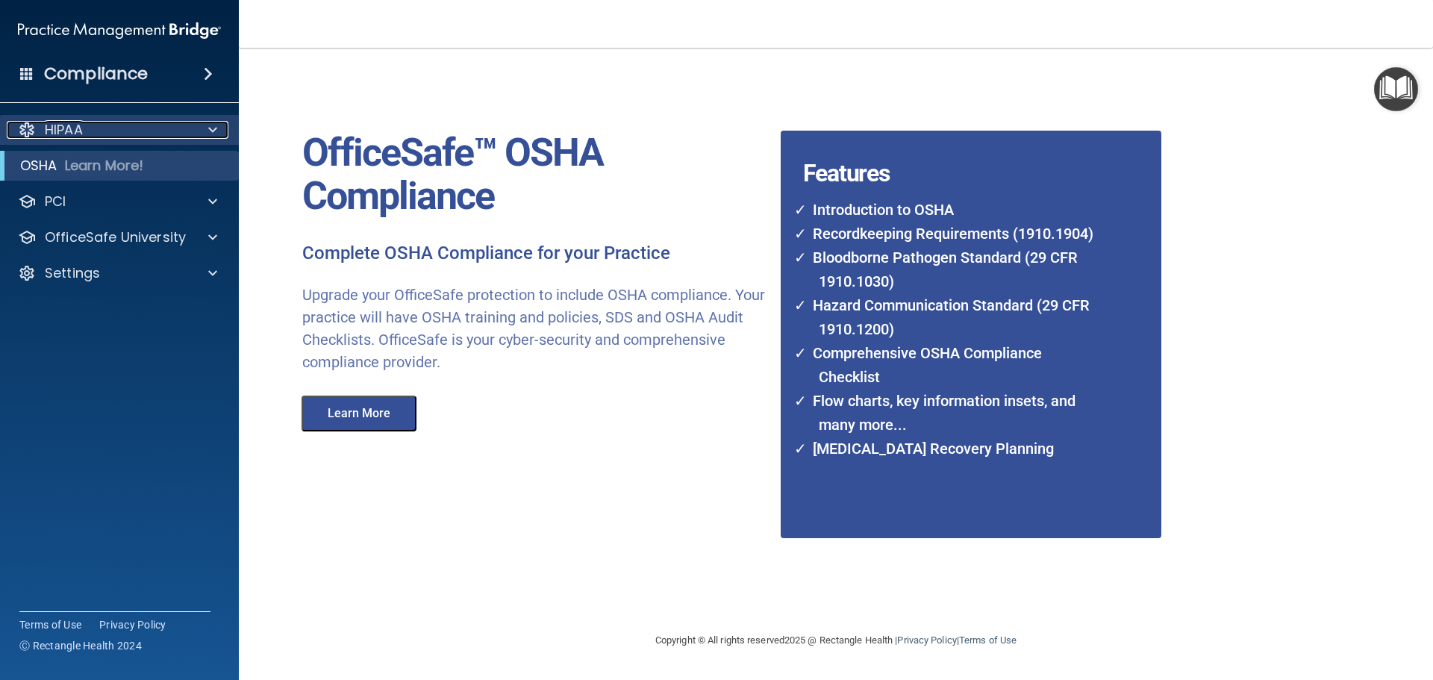
click at [73, 127] on p "HIPAA" at bounding box center [64, 130] width 38 height 18
